Goal: Task Accomplishment & Management: Manage account settings

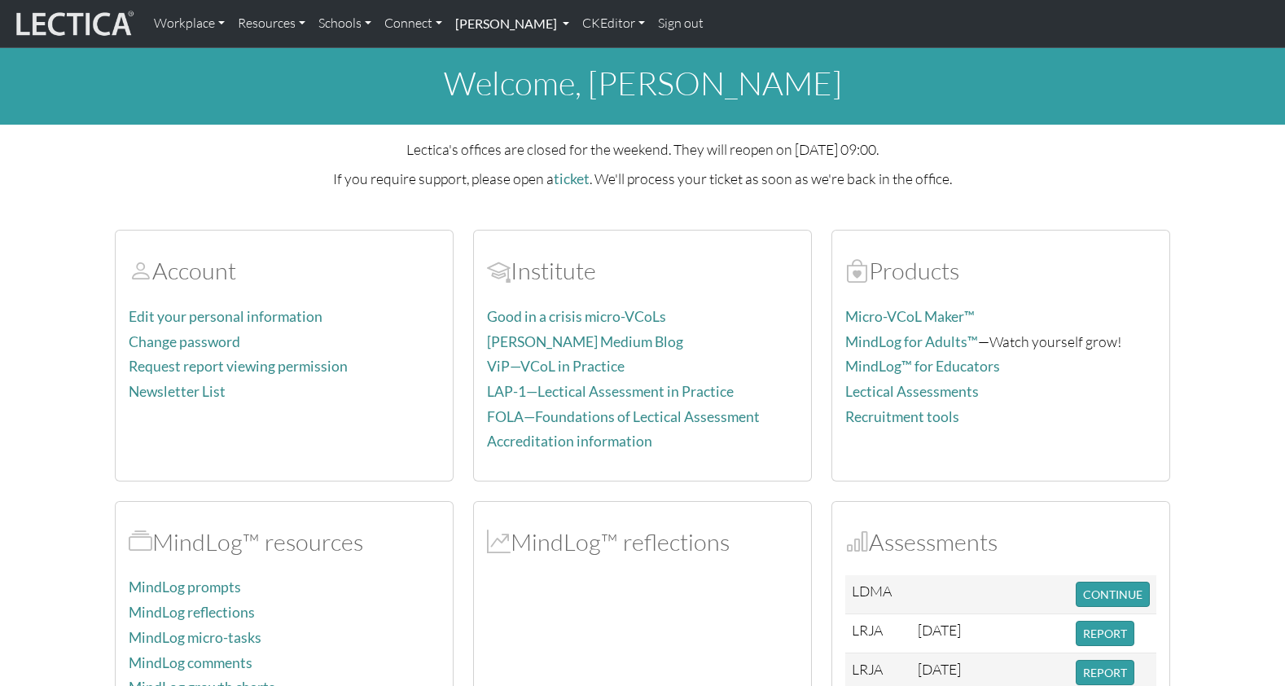
click at [475, 24] on link "[PERSON_NAME]" at bounding box center [512, 24] width 127 height 34
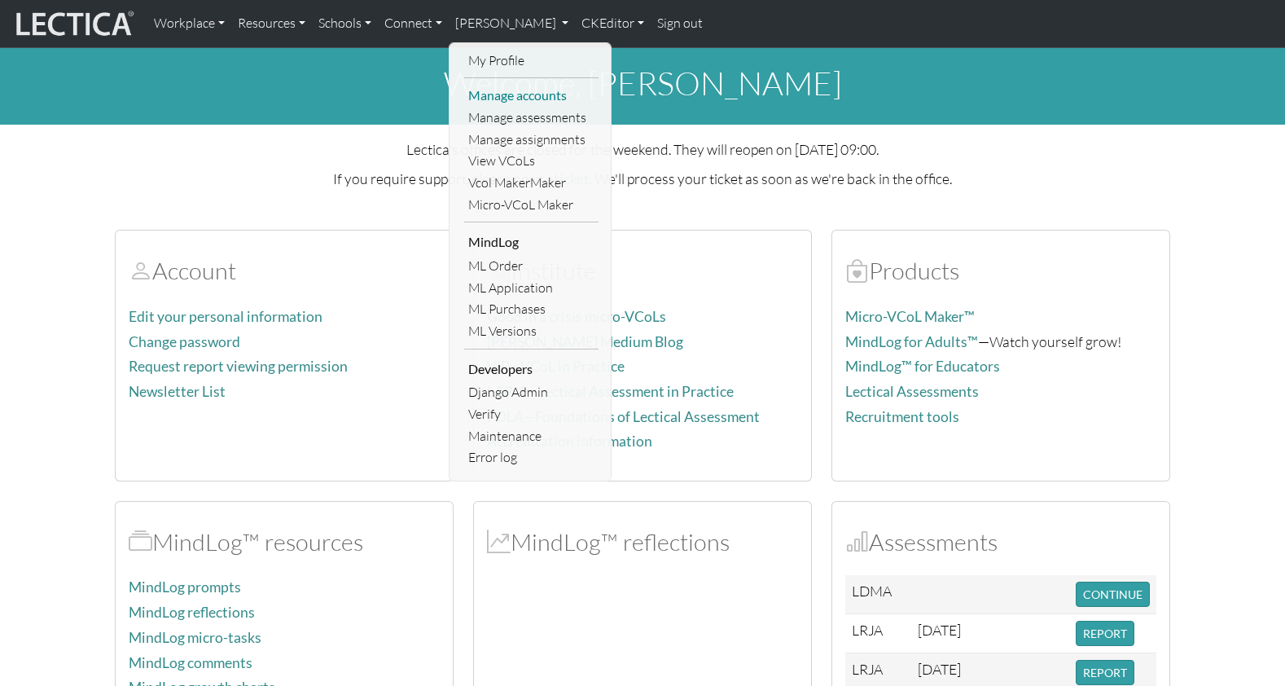
click at [502, 90] on link "Manage accounts" at bounding box center [531, 96] width 134 height 22
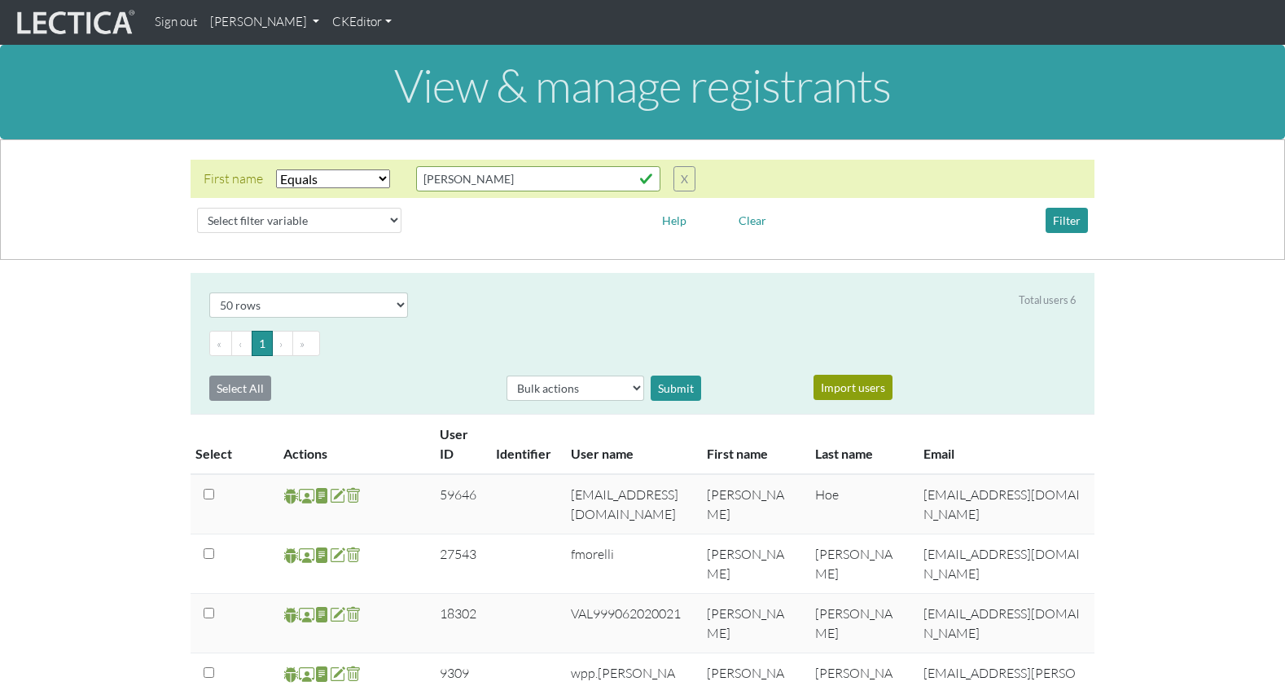
select select "iexact"
select select "50"
click at [1070, 208] on button "Filter" at bounding box center [1066, 220] width 42 height 25
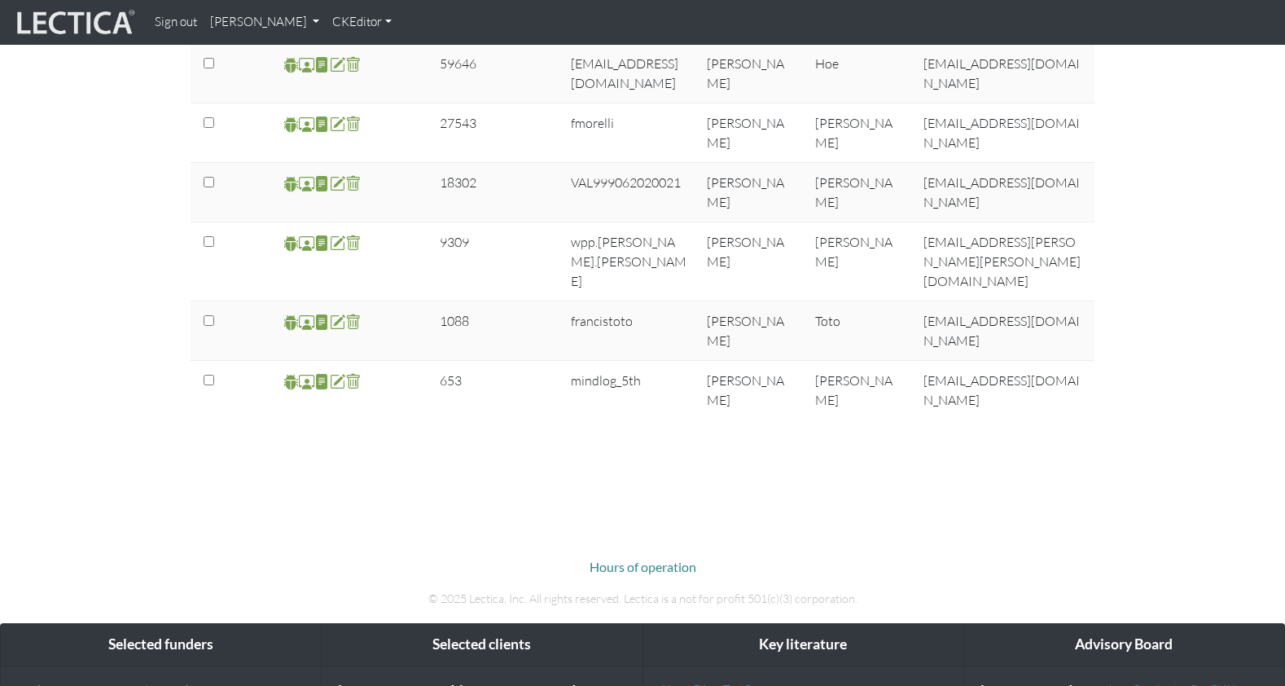
scroll to position [414, 0]
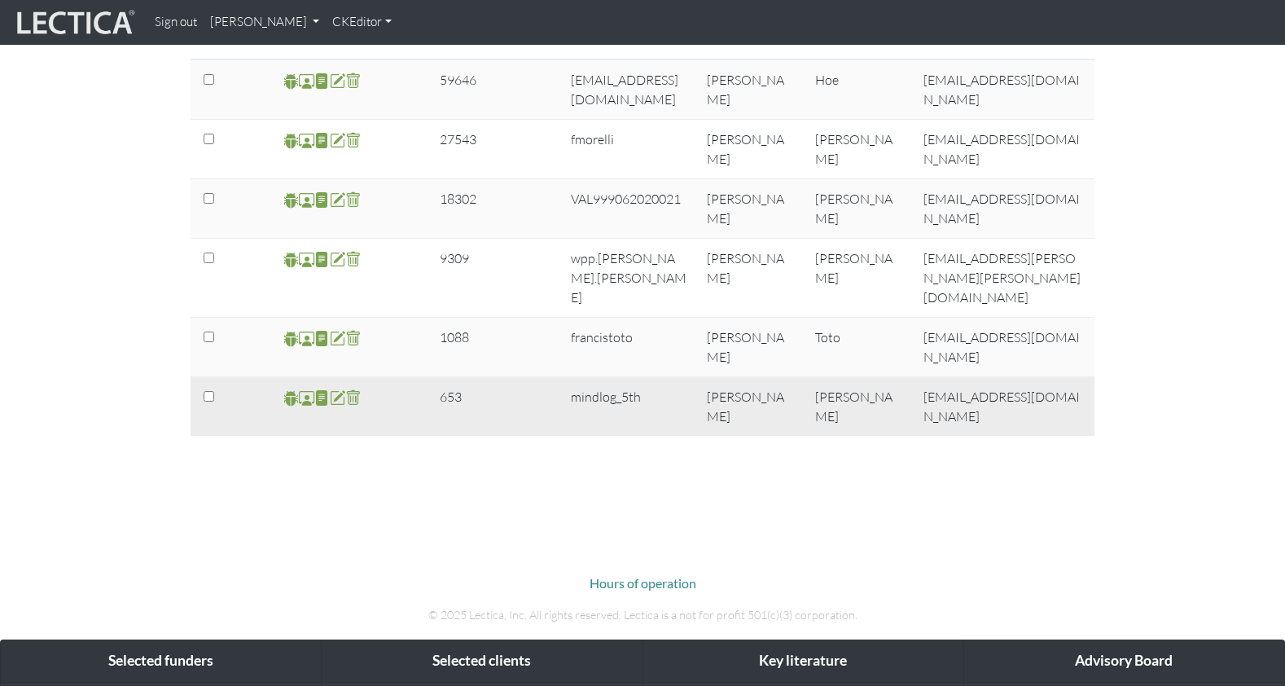
click at [302, 388] on span at bounding box center [306, 397] width 15 height 19
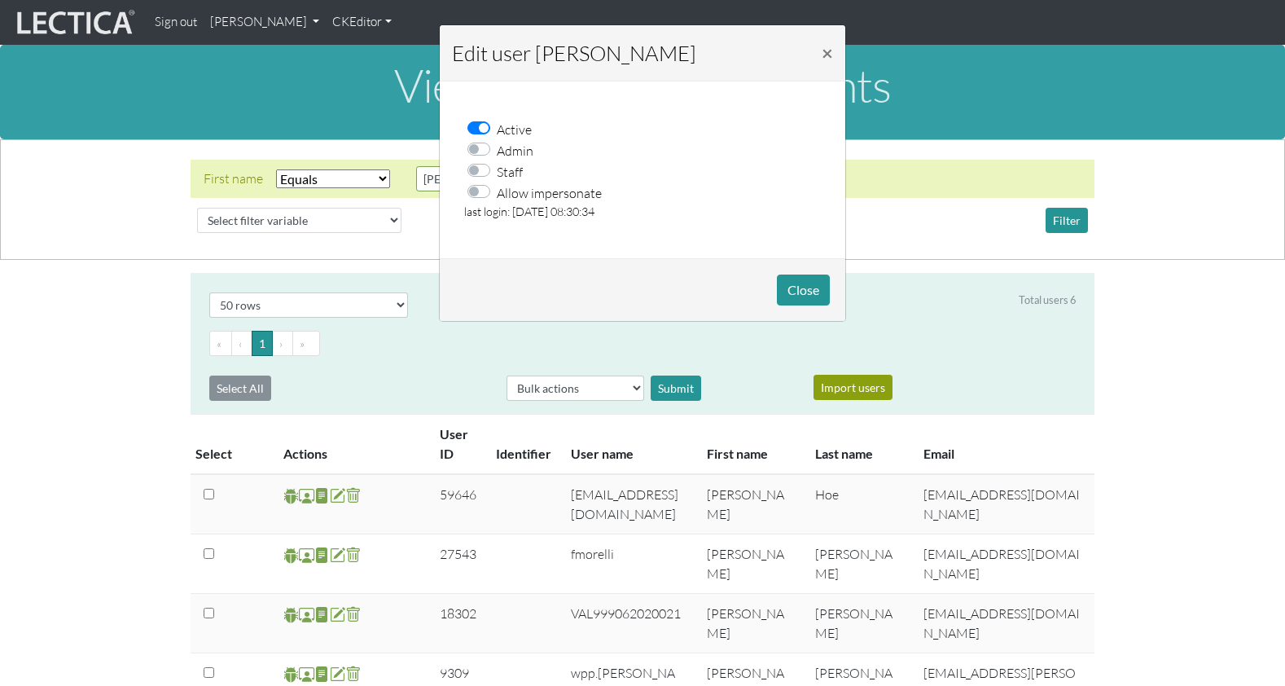
click at [497, 182] on label "Allow impersonate" at bounding box center [549, 192] width 105 height 21
click at [480, 182] on input "Allow impersonate" at bounding box center [483, 190] width 13 height 16
checkbox input "true"
click at [799, 278] on button "Close" at bounding box center [803, 289] width 53 height 31
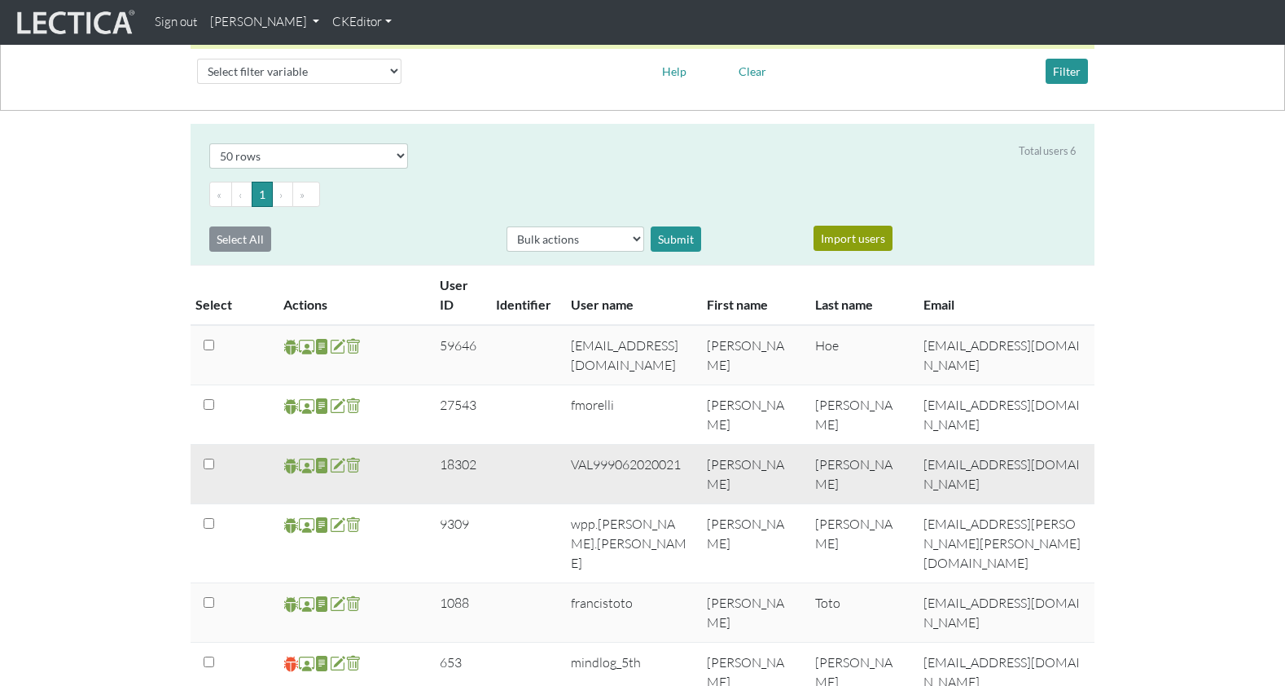
scroll to position [147, 0]
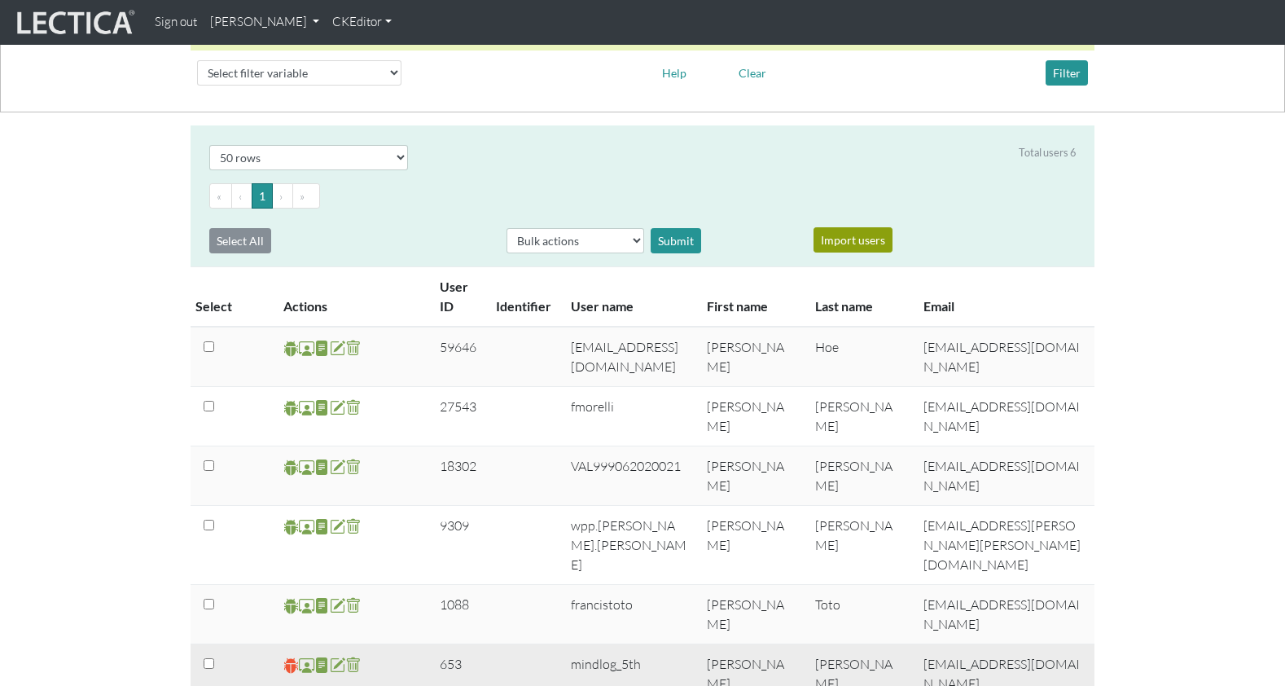
click at [289, 655] on span at bounding box center [290, 664] width 15 height 19
